Goal: Check status

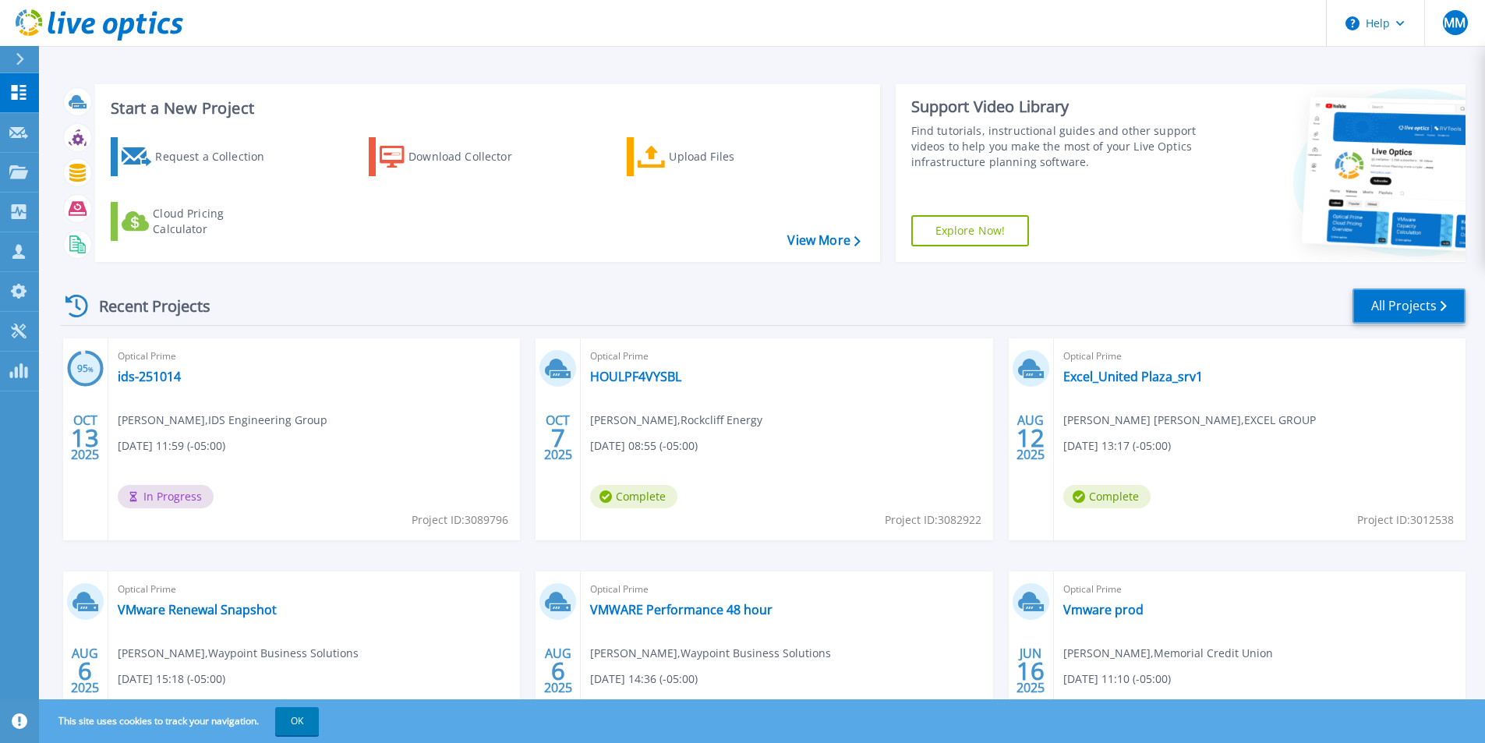
click at [1416, 303] on link "All Projects" at bounding box center [1408, 305] width 113 height 35
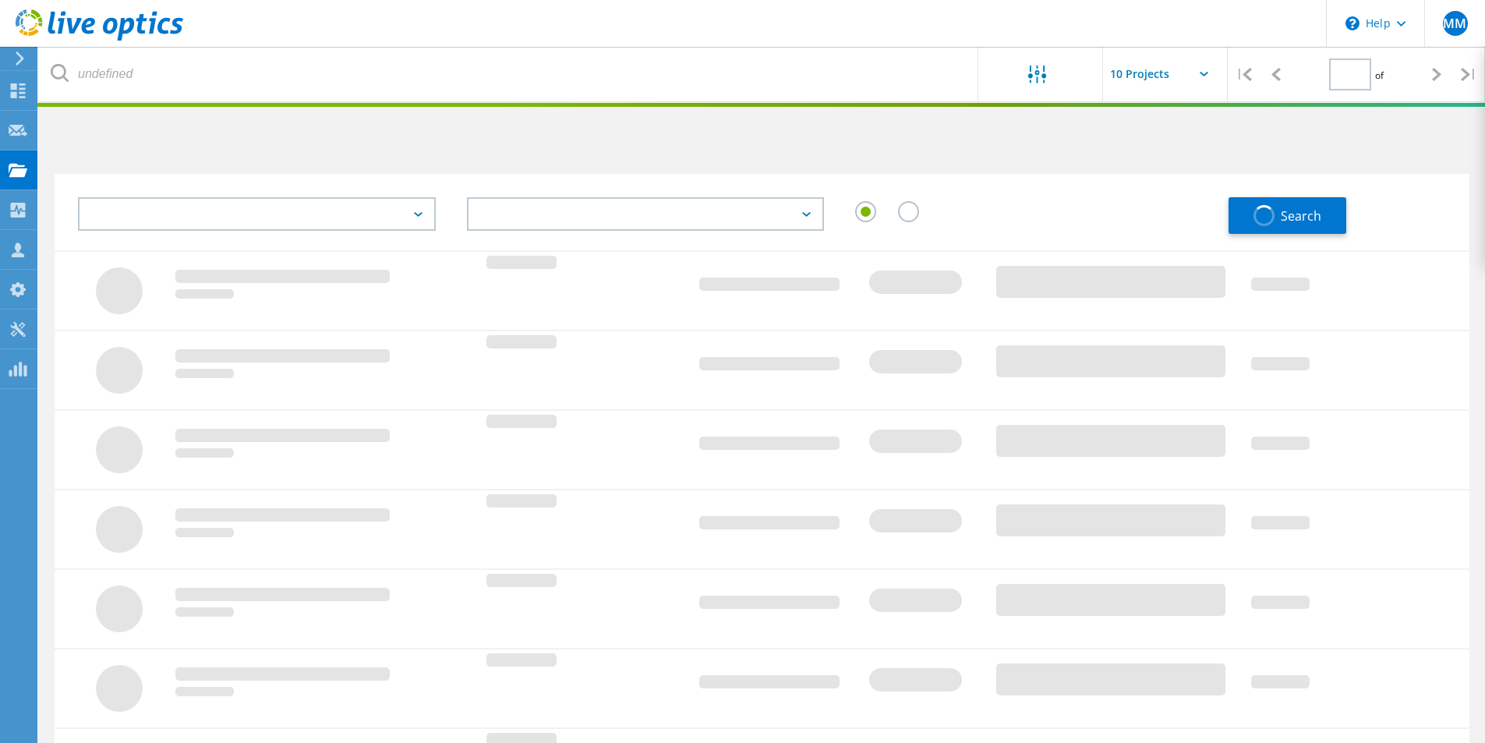
type input "1"
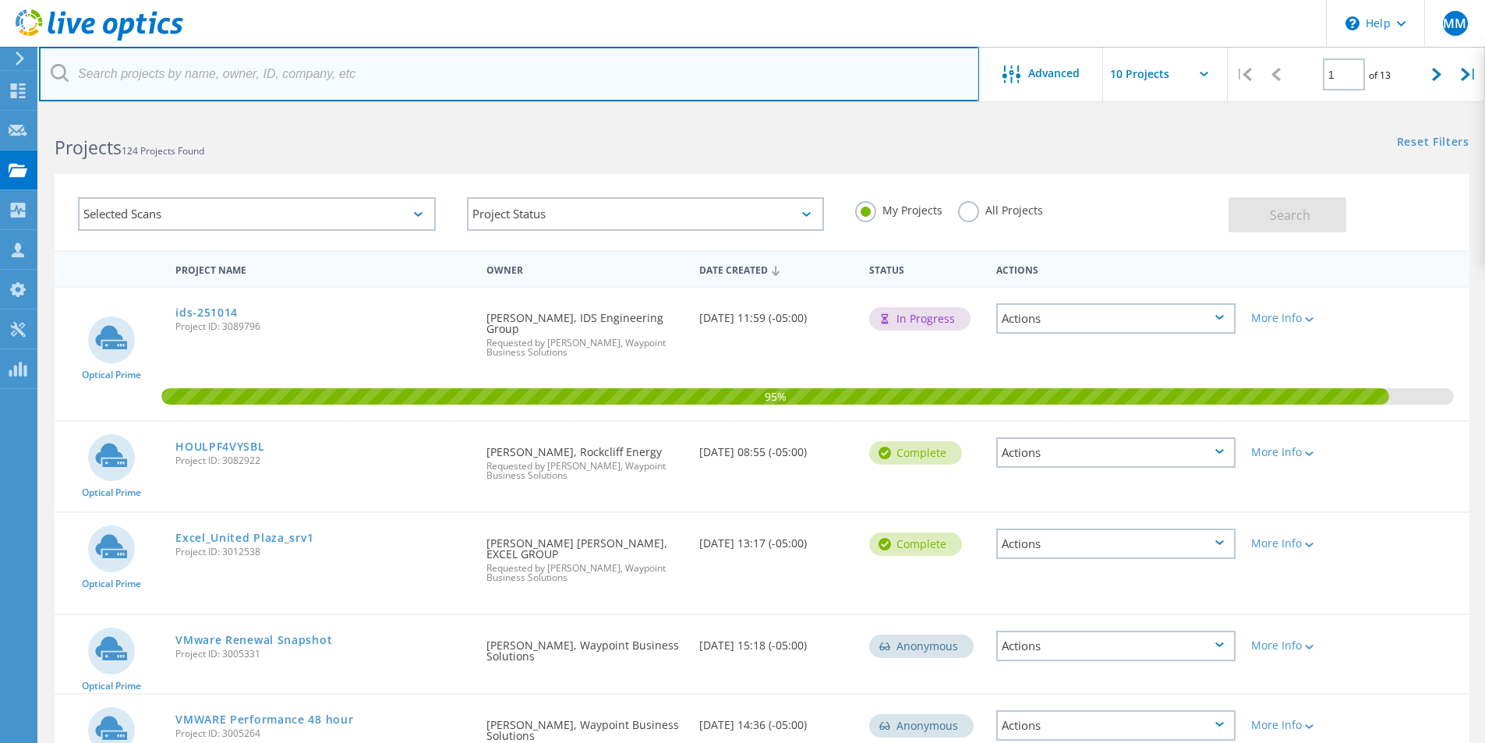
click at [380, 77] on input "text" at bounding box center [509, 74] width 940 height 55
type input "Enervest"
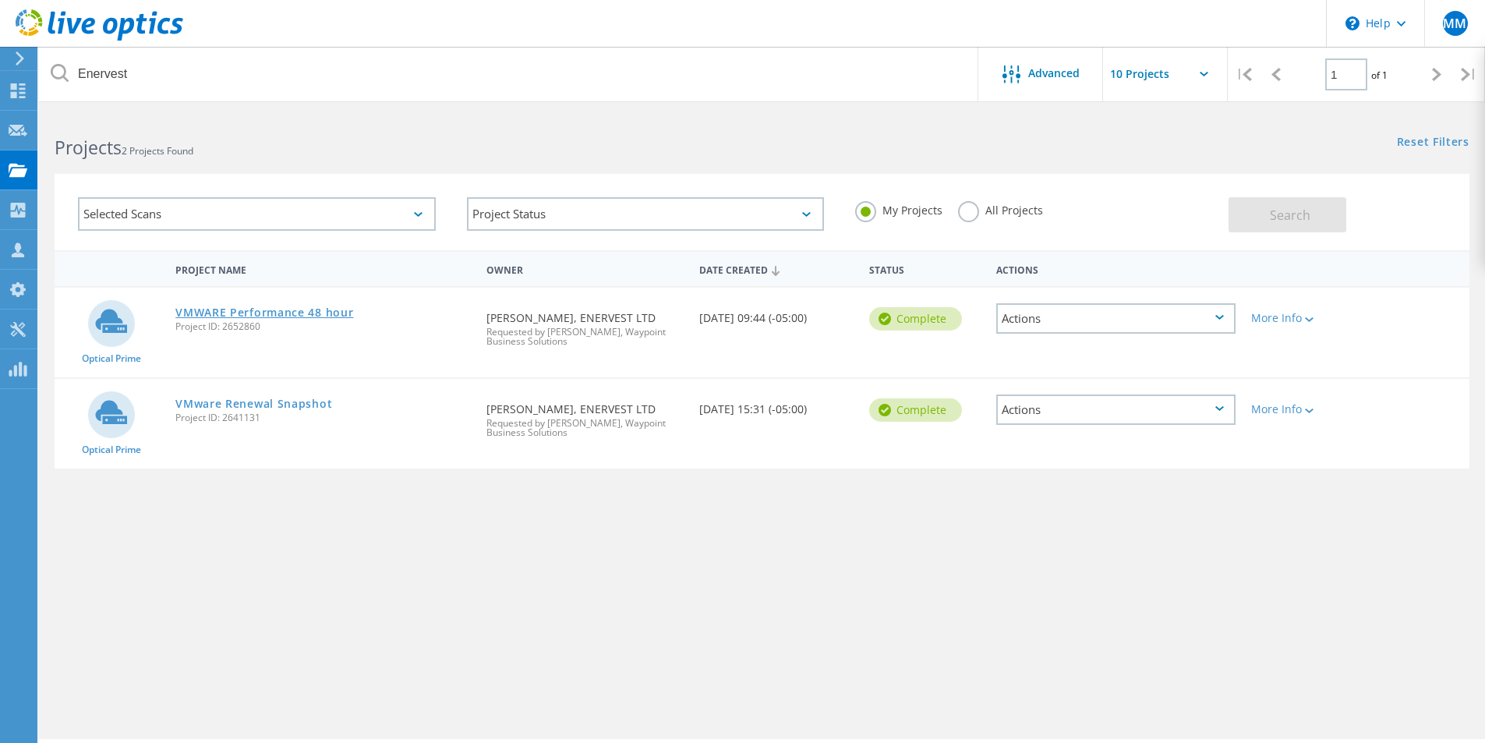
click at [320, 313] on link "VMWARE Performance 48 hour" at bounding box center [264, 312] width 178 height 11
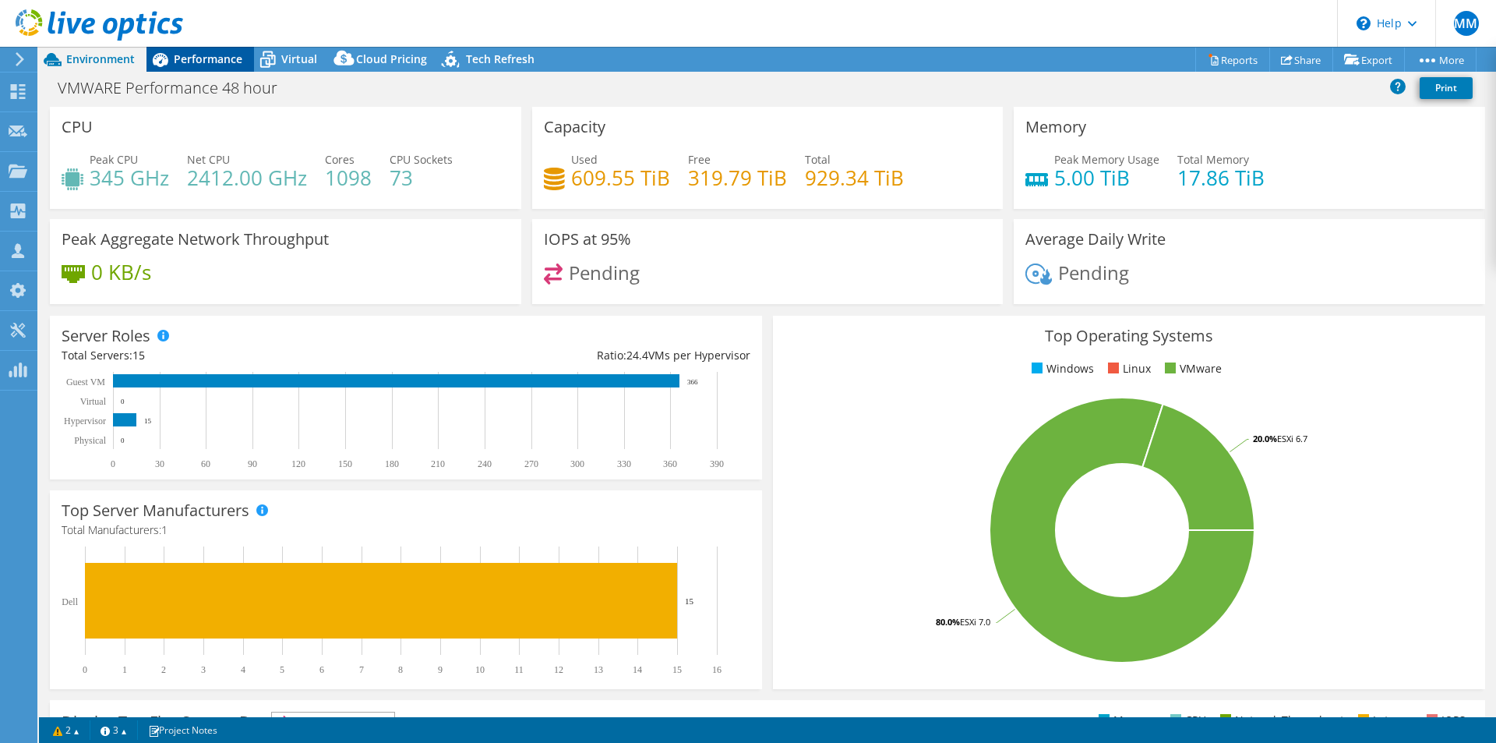
click at [216, 62] on span "Performance" at bounding box center [208, 58] width 69 height 15
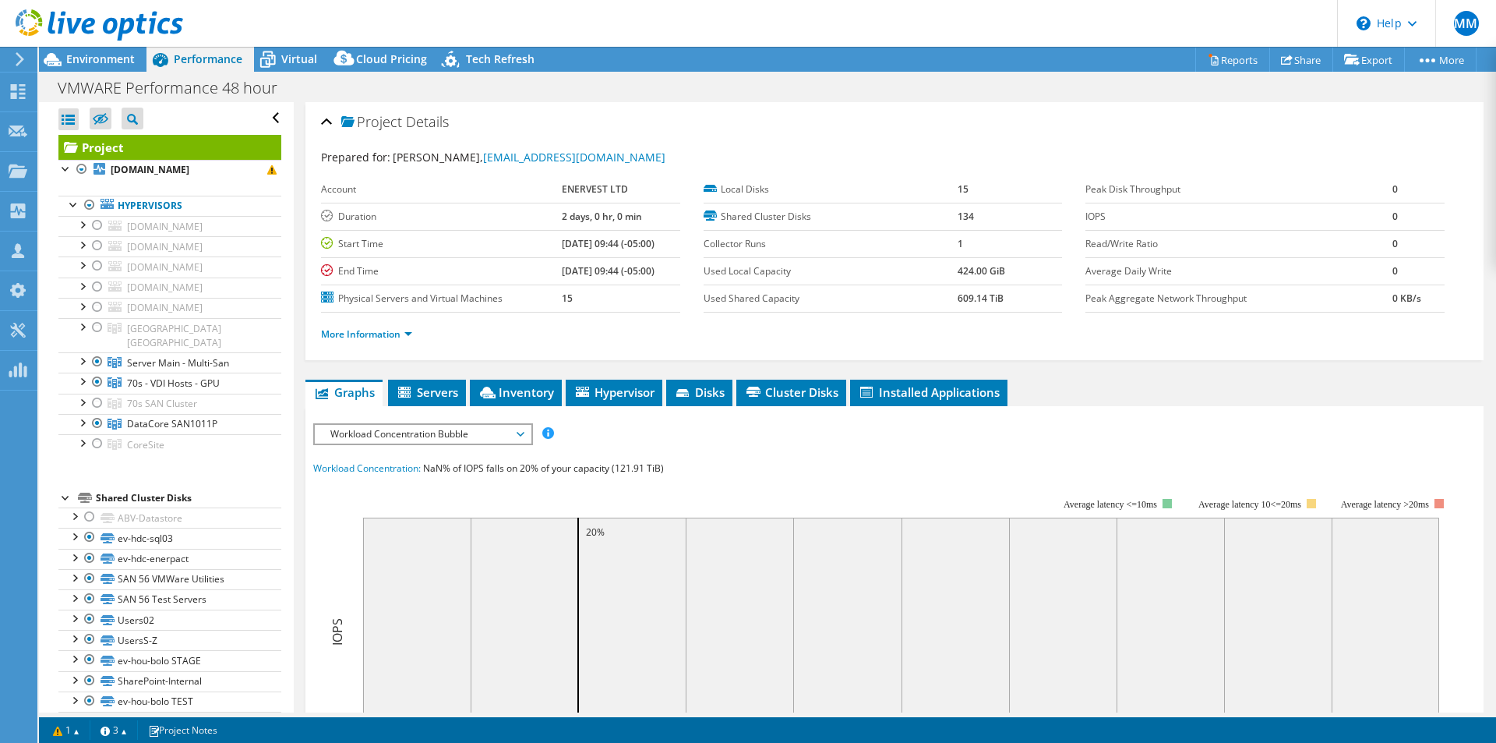
select select "USEast"
select select "USD"
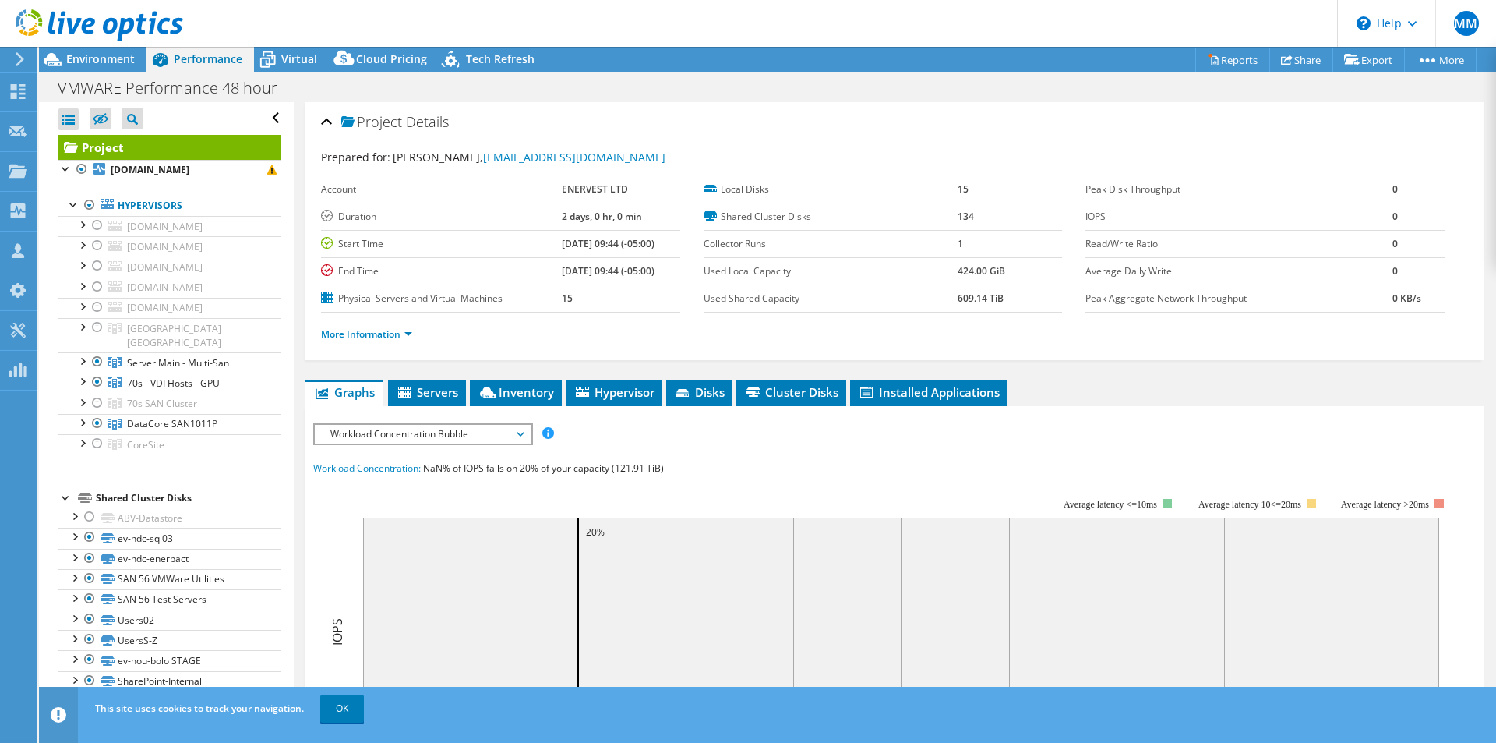
radio input "true"
radio input "false"
click at [83, 352] on div at bounding box center [82, 360] width 16 height 16
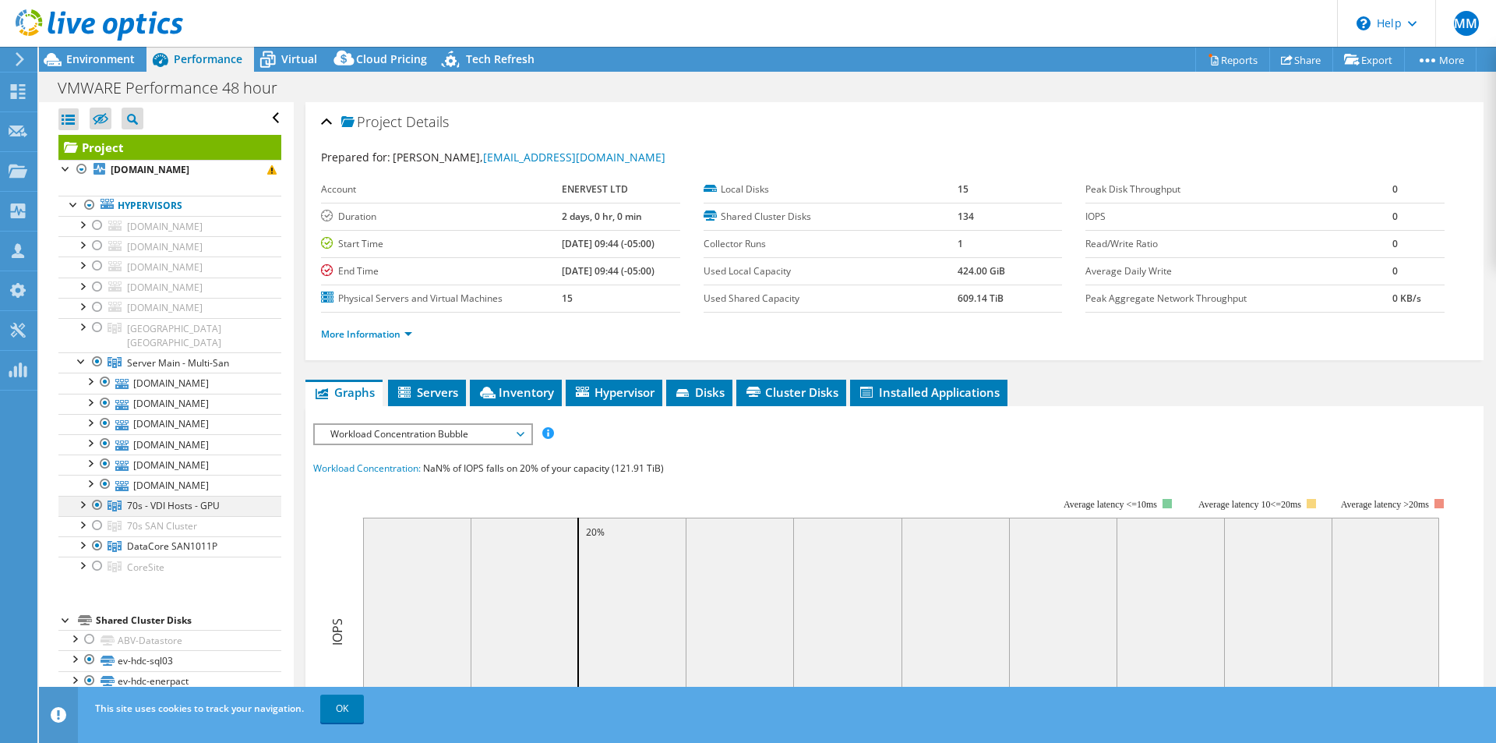
click at [83, 496] on div at bounding box center [82, 504] width 16 height 16
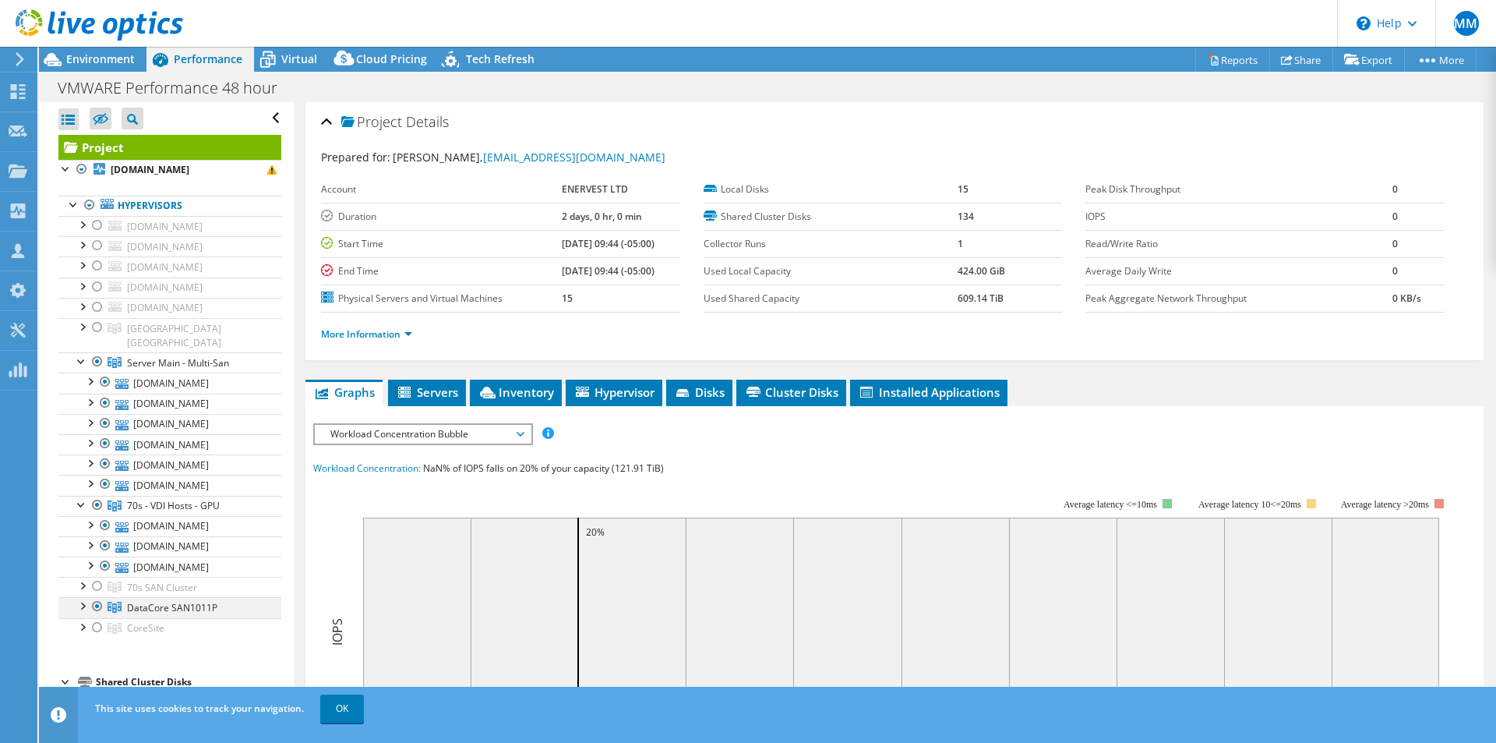
click at [82, 597] on div at bounding box center [82, 605] width 16 height 16
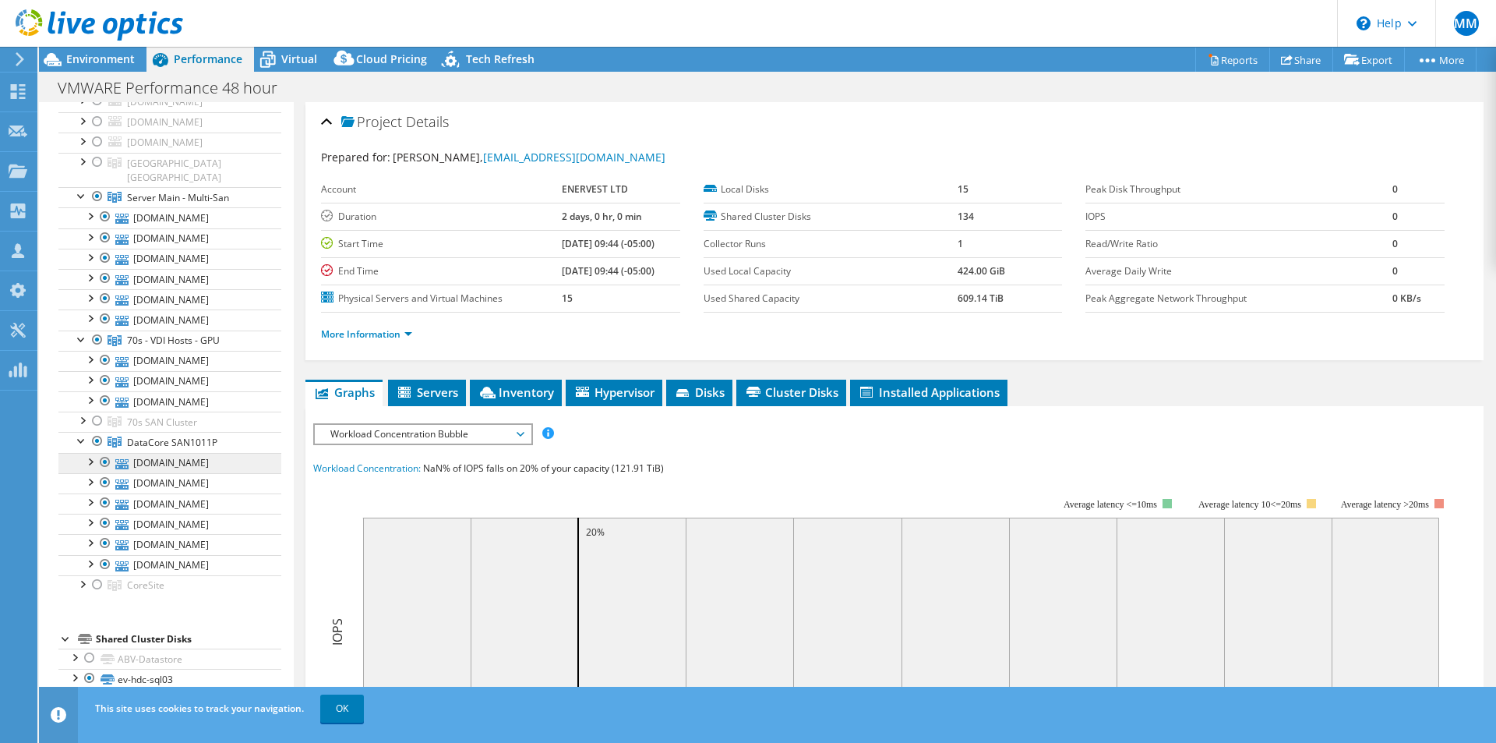
scroll to position [182, 0]
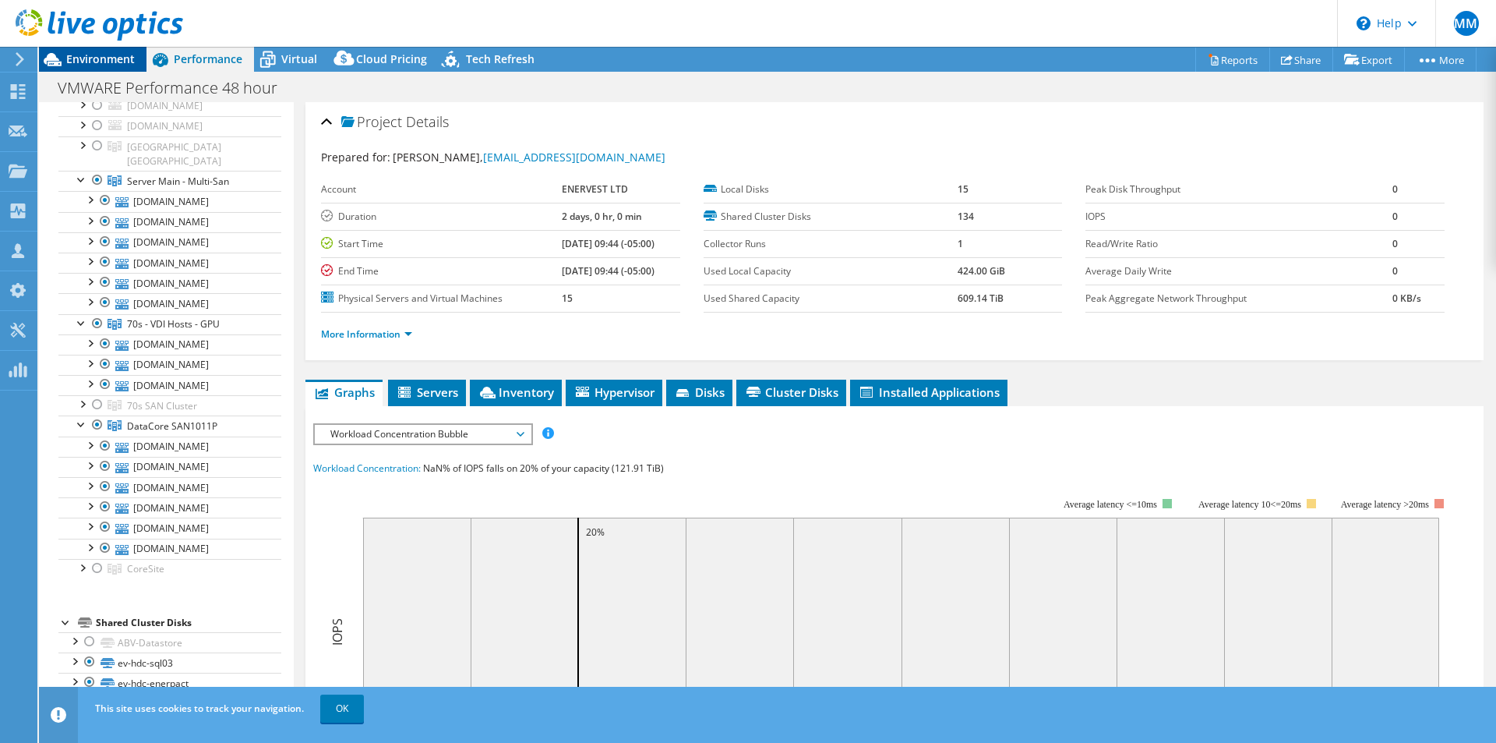
click at [88, 60] on span "Environment" at bounding box center [100, 58] width 69 height 15
